Goal: Navigation & Orientation: Find specific page/section

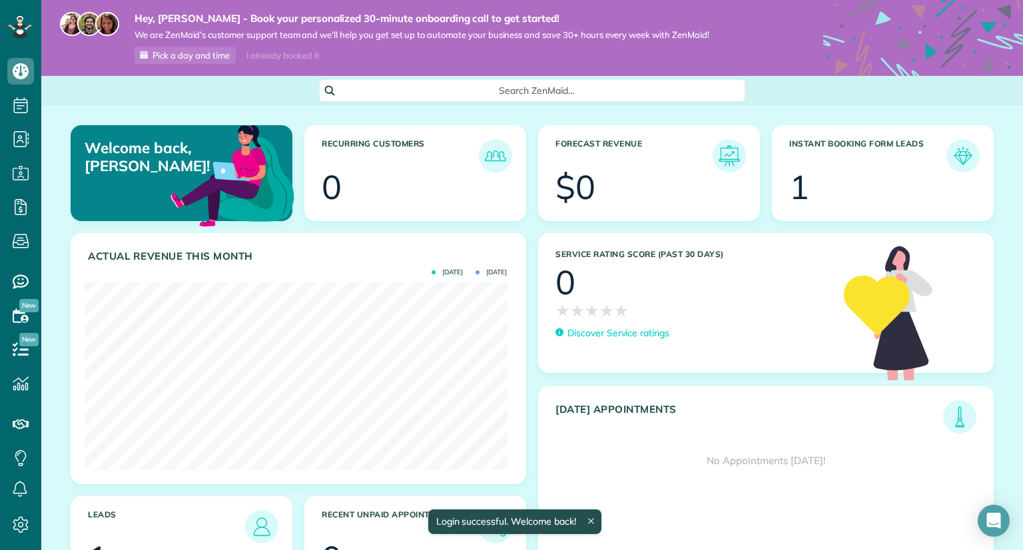
scroll to position [187, 422]
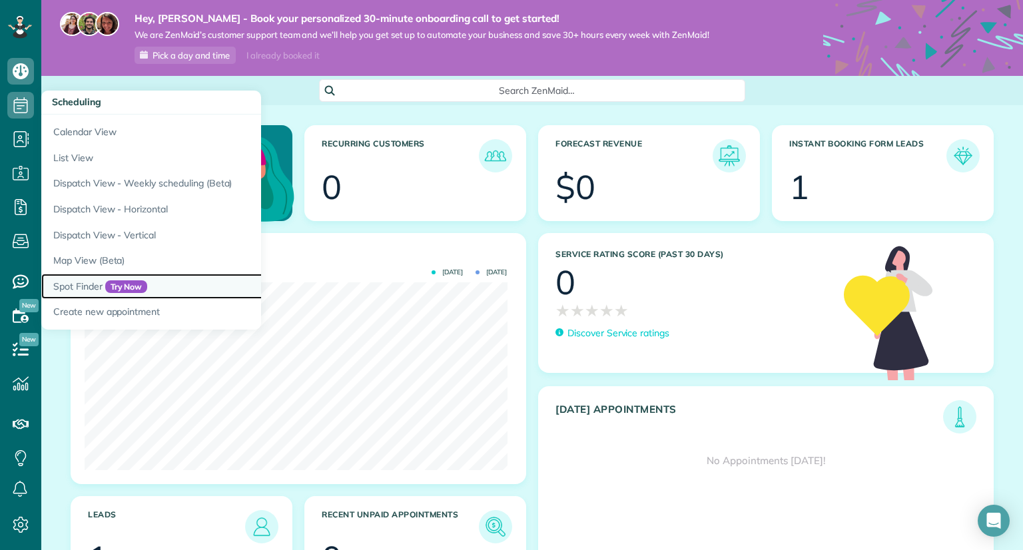
click at [91, 280] on link "Spot Finder Try Now" at bounding box center [207, 287] width 333 height 26
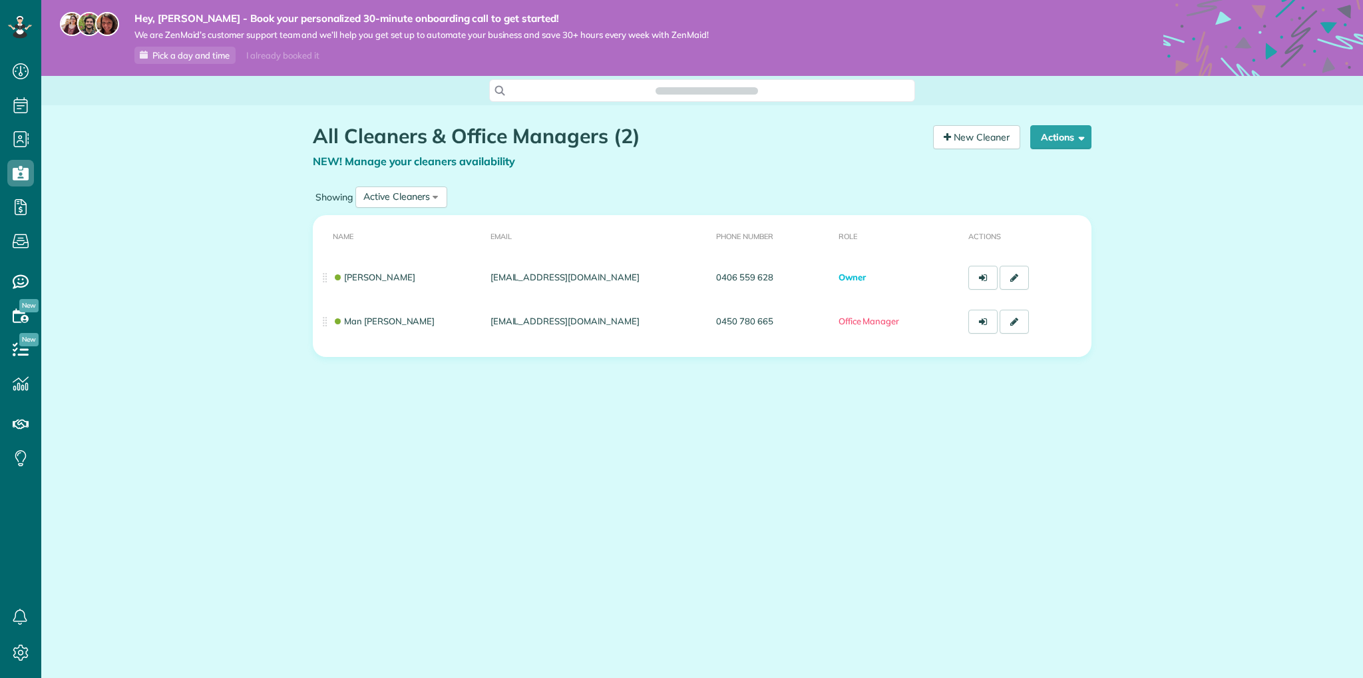
scroll to position [6, 6]
click at [25, 648] on use at bounding box center [20, 652] width 15 height 16
click at [70, 645] on span "Settings" at bounding box center [70, 651] width 37 height 12
